Goal: Find specific page/section: Find specific page/section

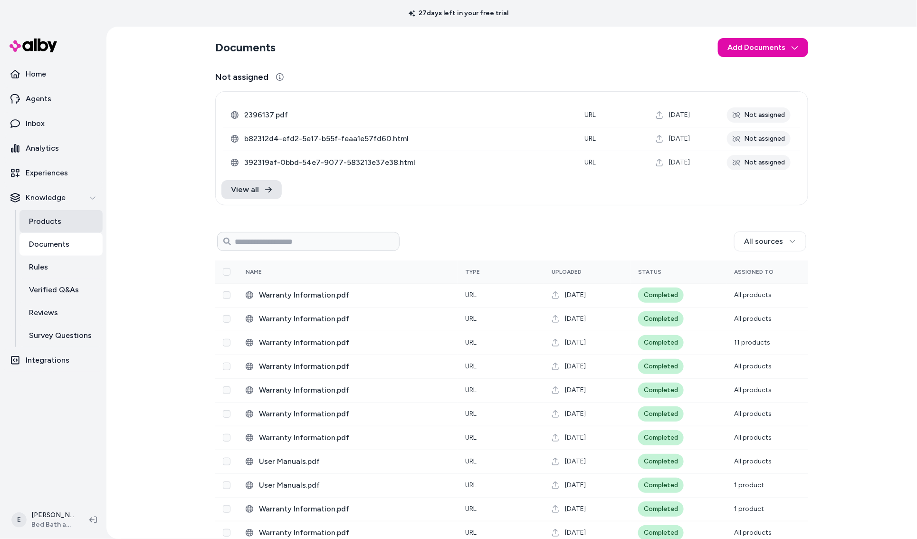
click at [84, 225] on link "Products" at bounding box center [60, 221] width 83 height 23
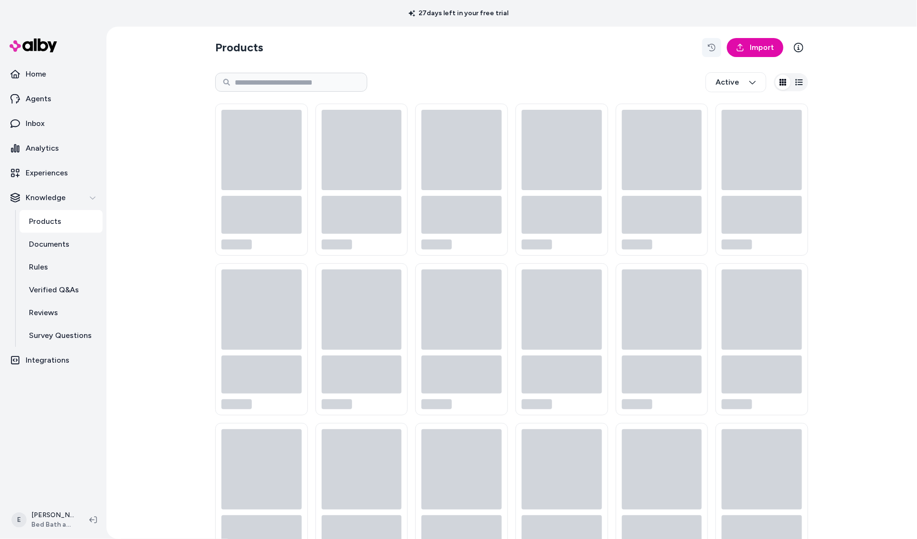
click at [712, 48] on icon "button" at bounding box center [712, 48] width 8 height 8
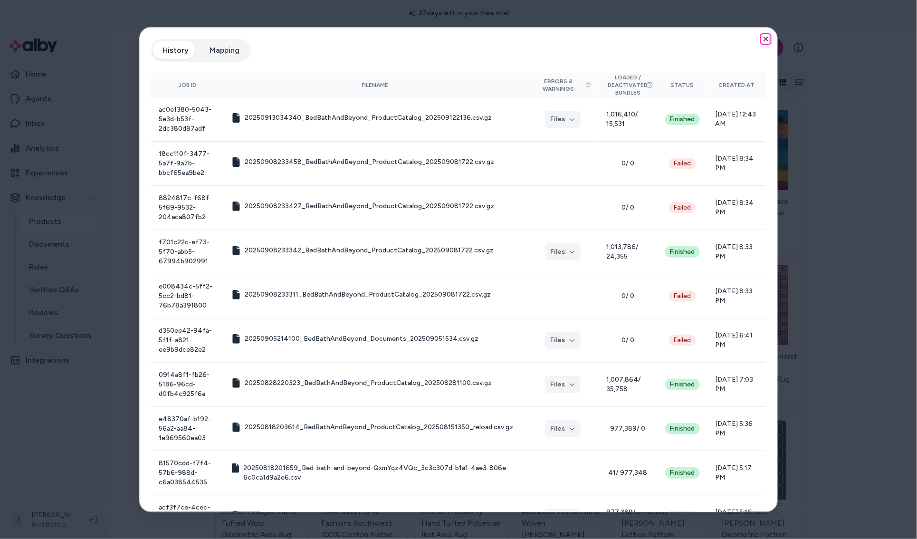
click at [765, 39] on icon "button" at bounding box center [766, 39] width 4 height 4
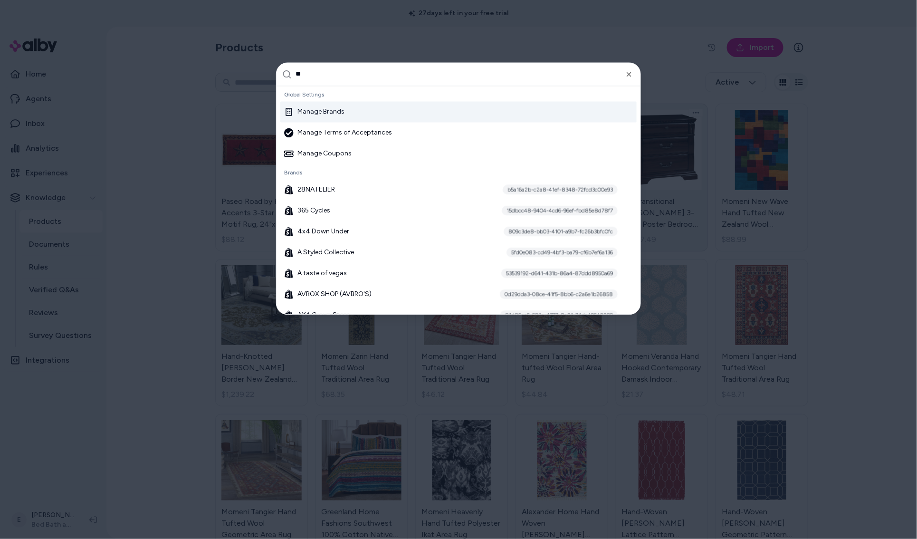
type input "***"
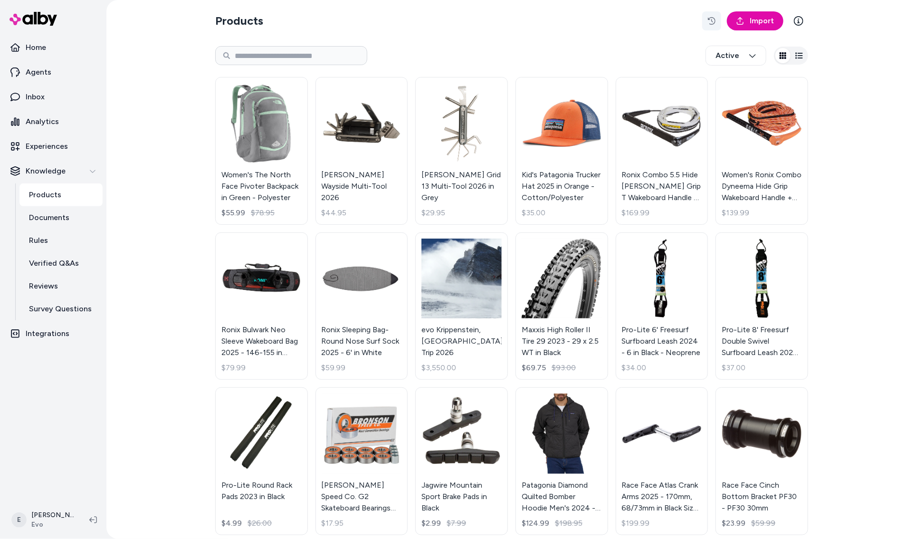
click at [712, 14] on button "button" at bounding box center [711, 20] width 19 height 19
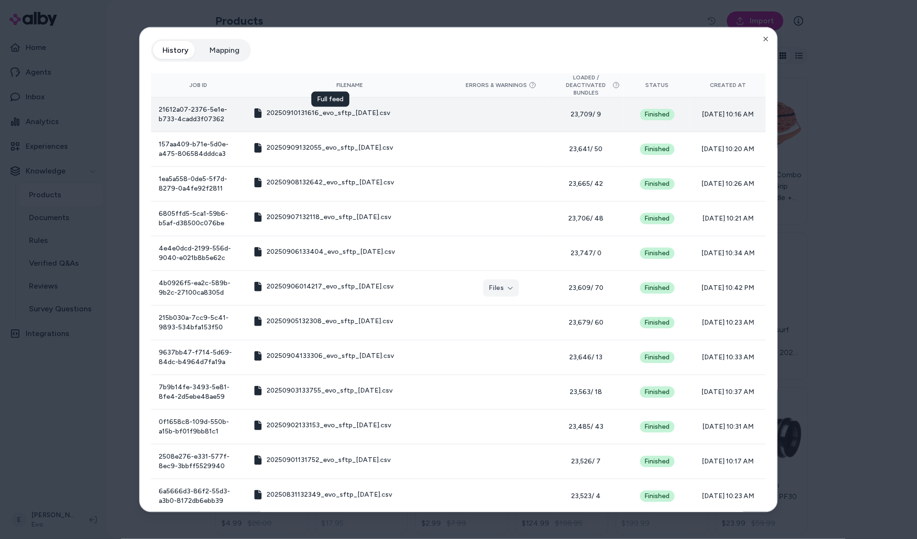
drag, startPoint x: 434, startPoint y: 119, endPoint x: 322, endPoint y: 116, distance: 112.2
click at [322, 116] on td "20250910131616_evo_sftp_[DATE].csv Full feed Full feed" at bounding box center [350, 114] width 208 height 35
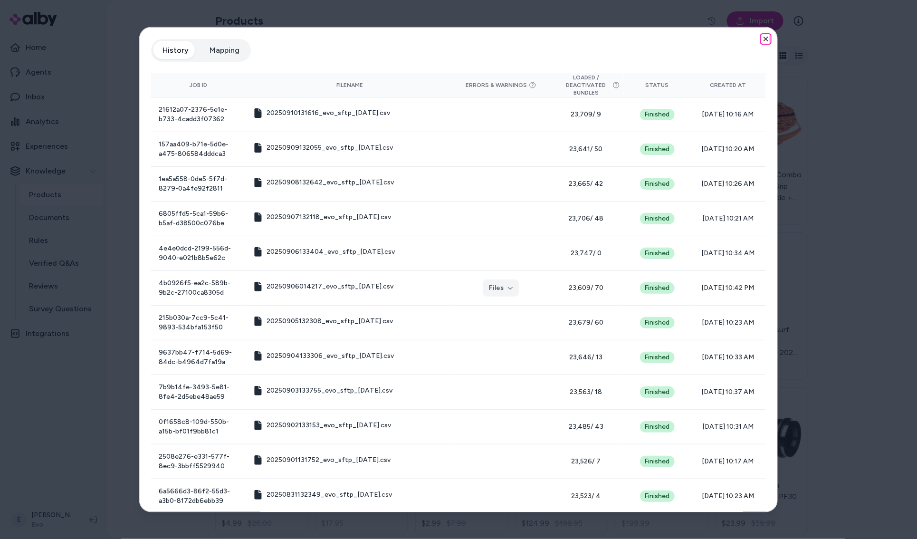
click at [766, 39] on icon "button" at bounding box center [766, 39] width 8 height 8
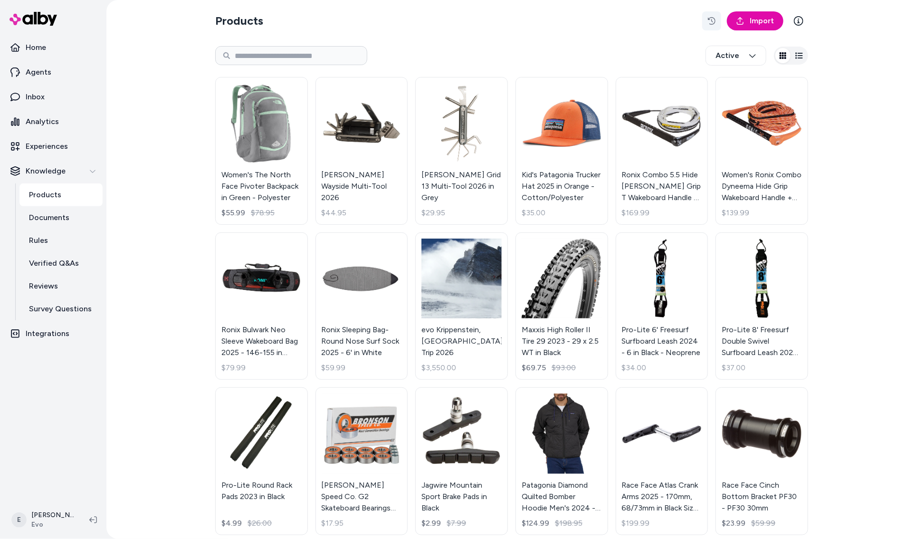
click at [714, 19] on icon "button" at bounding box center [712, 21] width 8 height 8
